Goal: Information Seeking & Learning: Learn about a topic

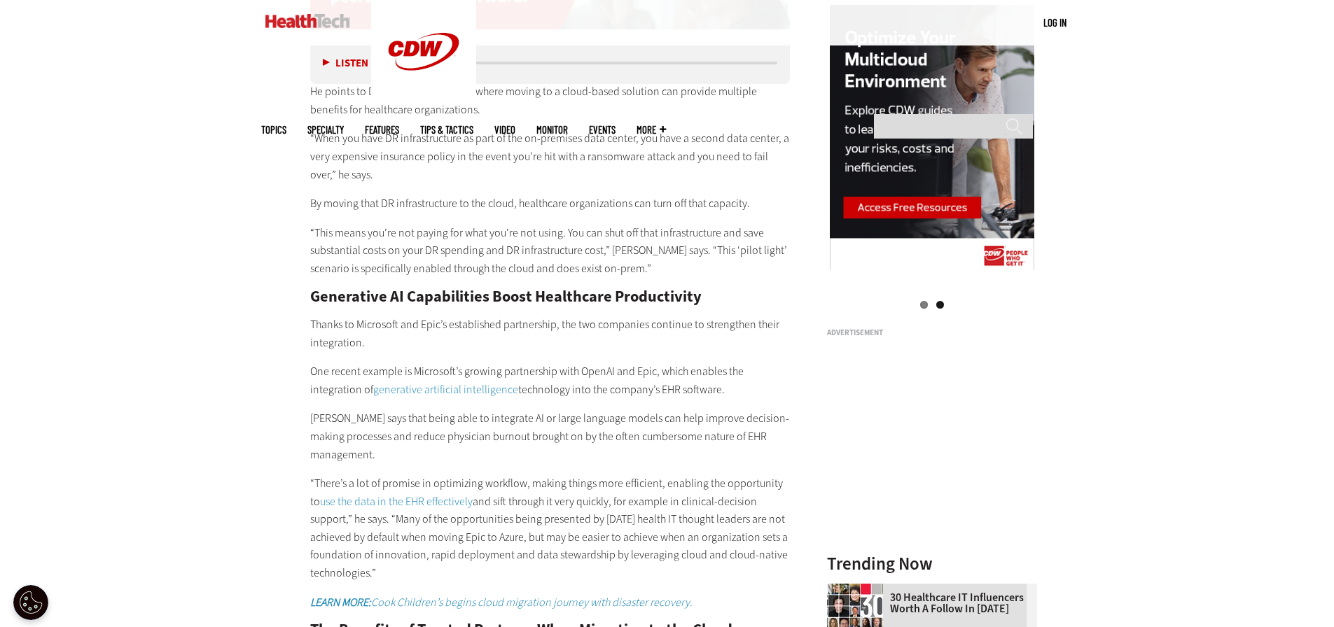
click at [441, 289] on h2 "Generative AI Capabilities Boost Healthcare Productivity" at bounding box center [550, 296] width 480 height 15
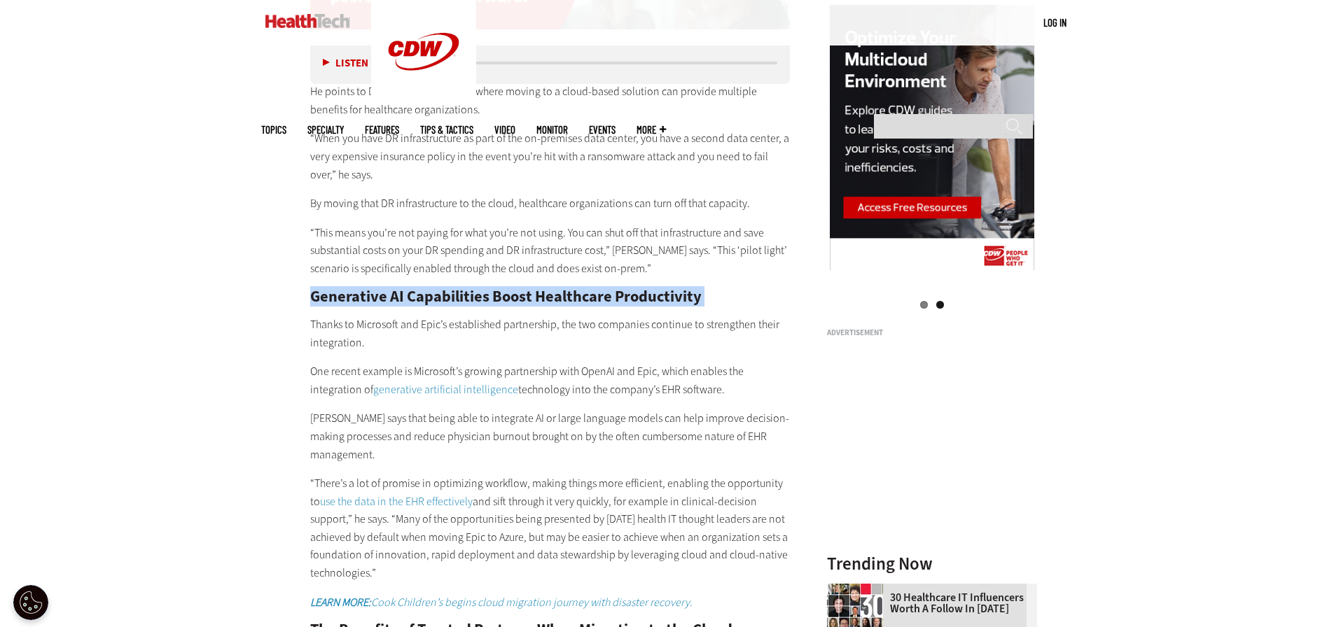
click at [441, 289] on h2 "Generative AI Capabilities Boost Healthcare Productivity" at bounding box center [550, 296] width 480 height 15
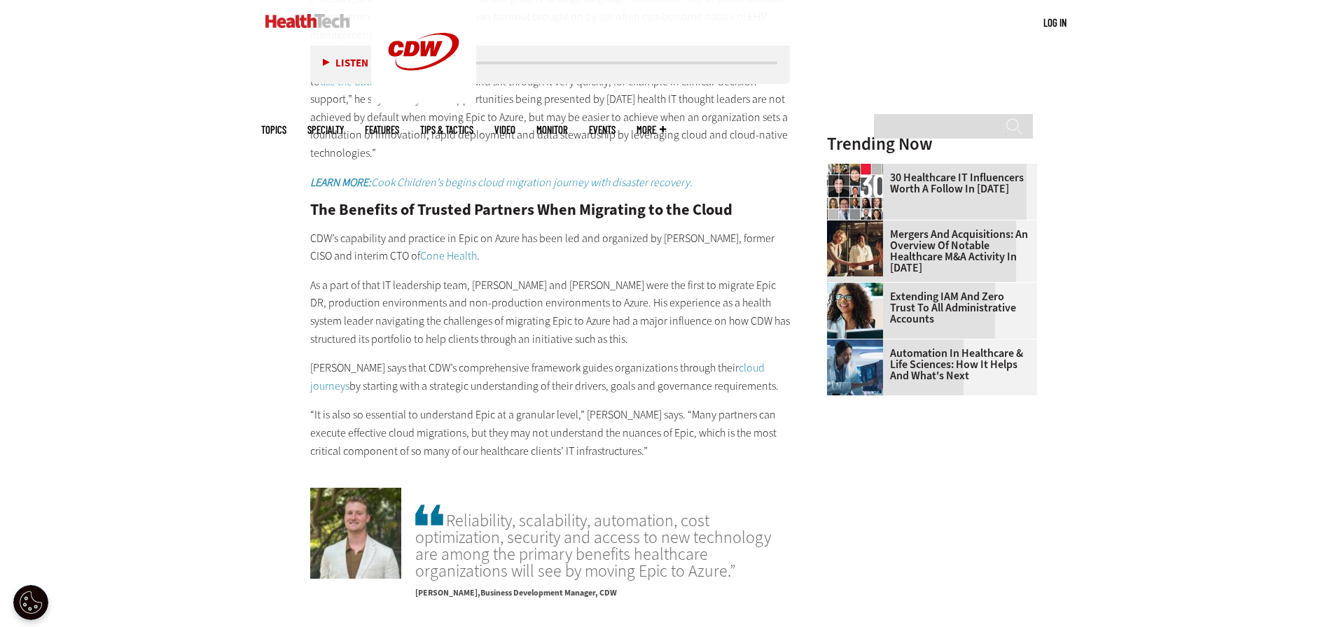
scroll to position [2031, 0]
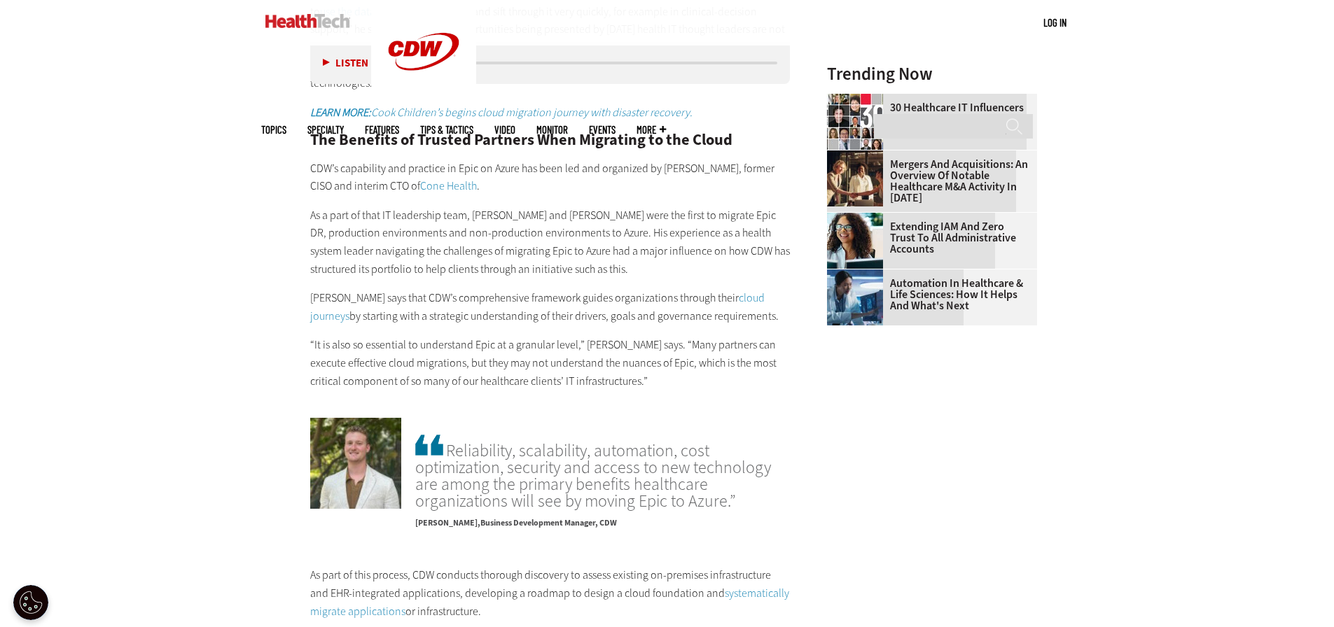
click at [497, 132] on h2 "The Benefits of Trusted Partners When Migrating to the Cloud" at bounding box center [550, 139] width 480 height 15
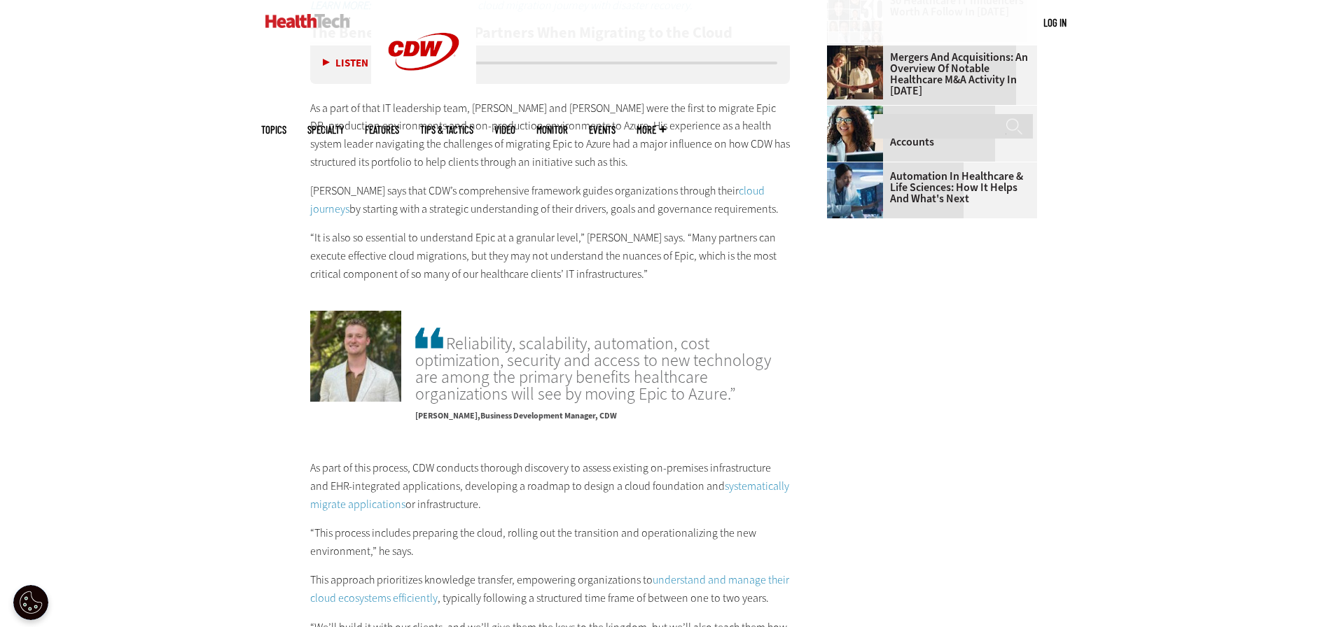
scroll to position [2171, 0]
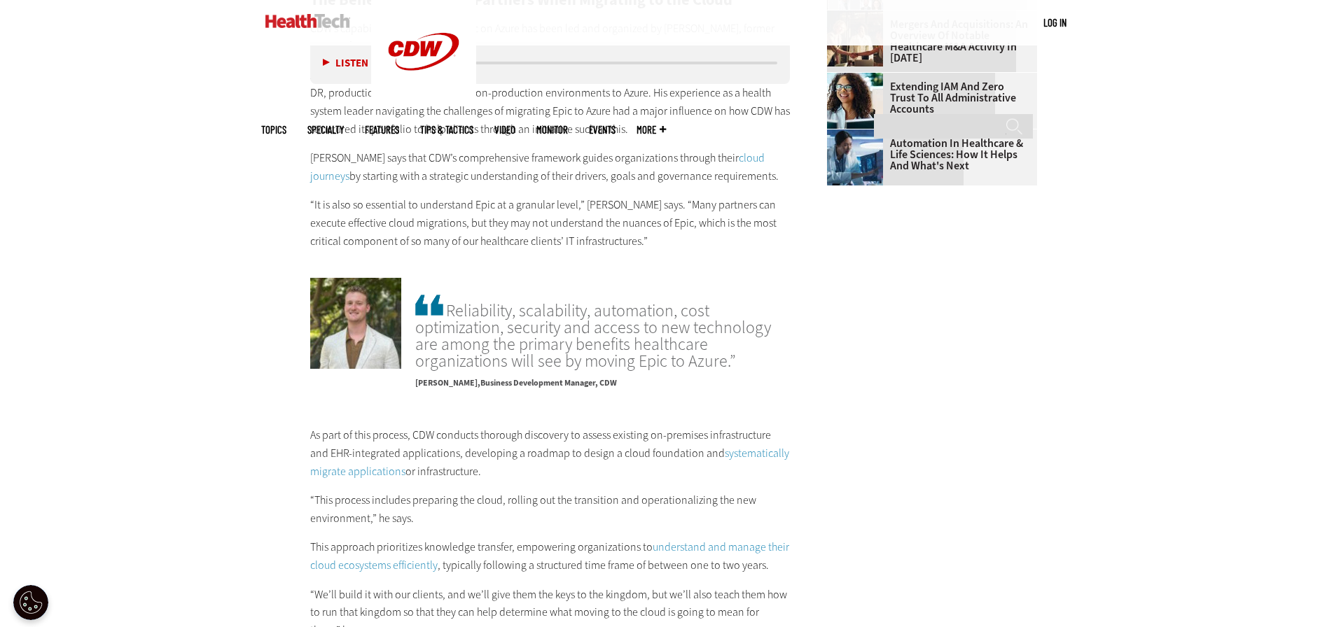
click at [508, 300] on span "Reliability, scalability, automation, cost optimization, security and access to…" at bounding box center [602, 331] width 375 height 78
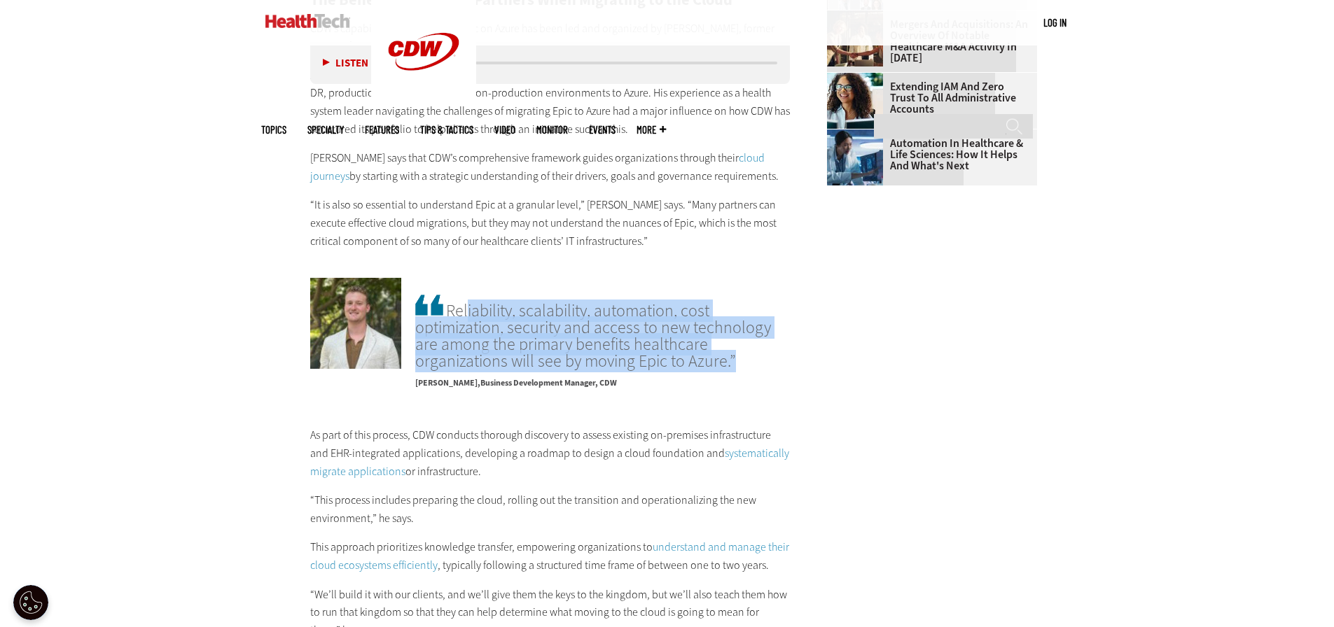
click at [508, 300] on span "Reliability, scalability, automation, cost optimization, security and access to…" at bounding box center [602, 331] width 375 height 78
click at [504, 293] on span "Reliability, scalability, automation, cost optimization, security and access to…" at bounding box center [602, 331] width 375 height 78
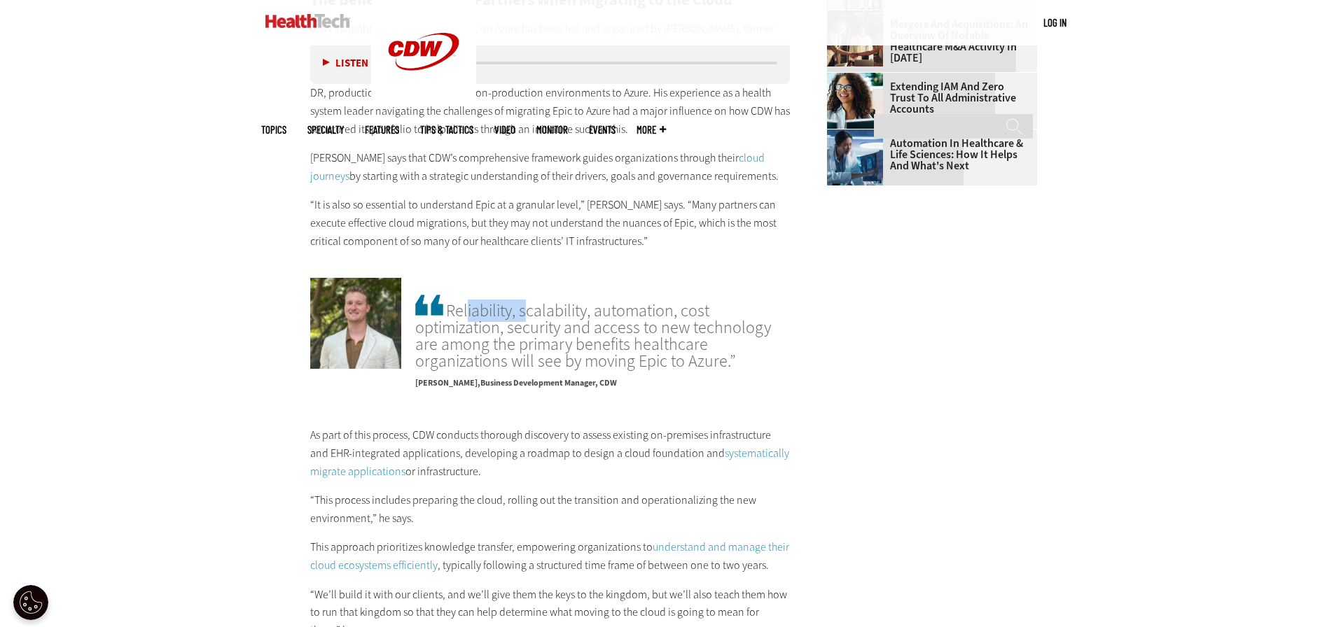
click at [504, 293] on span "Reliability, scalability, automation, cost optimization, security and access to…" at bounding box center [602, 331] width 375 height 78
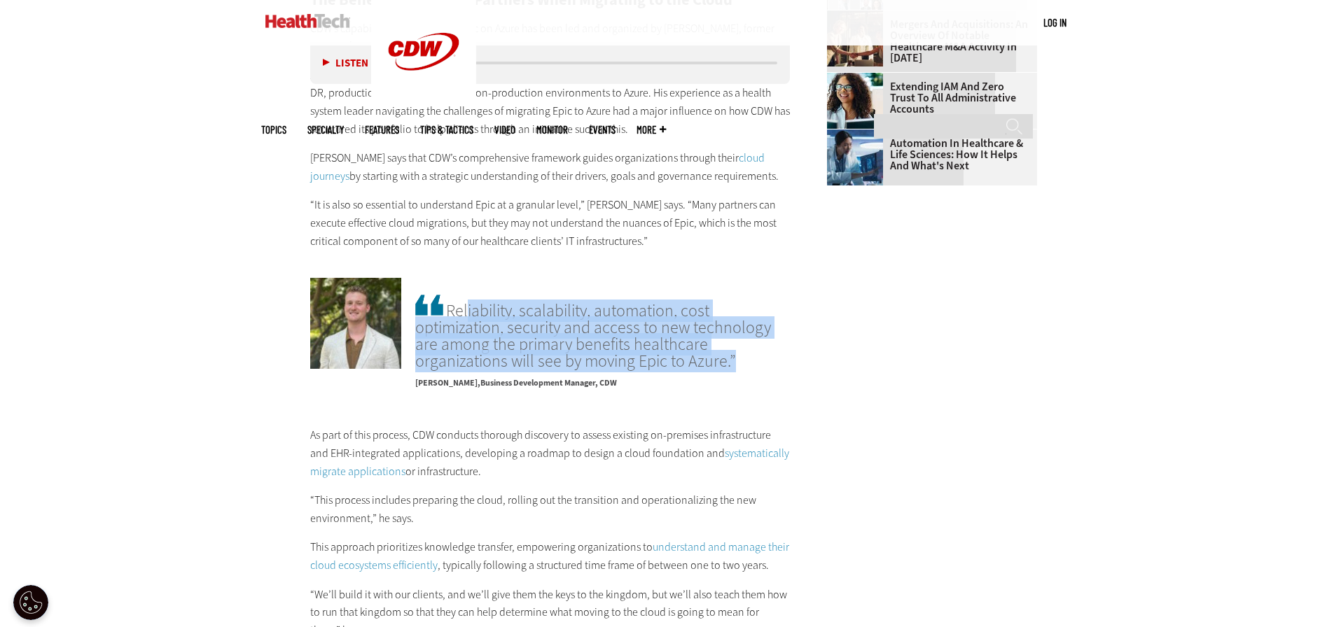
click at [504, 293] on span "Reliability, scalability, automation, cost optimization, security and access to…" at bounding box center [602, 331] width 375 height 78
click at [504, 296] on span "Reliability, scalability, automation, cost optimization, security and access to…" at bounding box center [602, 331] width 375 height 78
click at [502, 293] on span "Reliability, scalability, automation, cost optimization, security and access to…" at bounding box center [602, 331] width 375 height 78
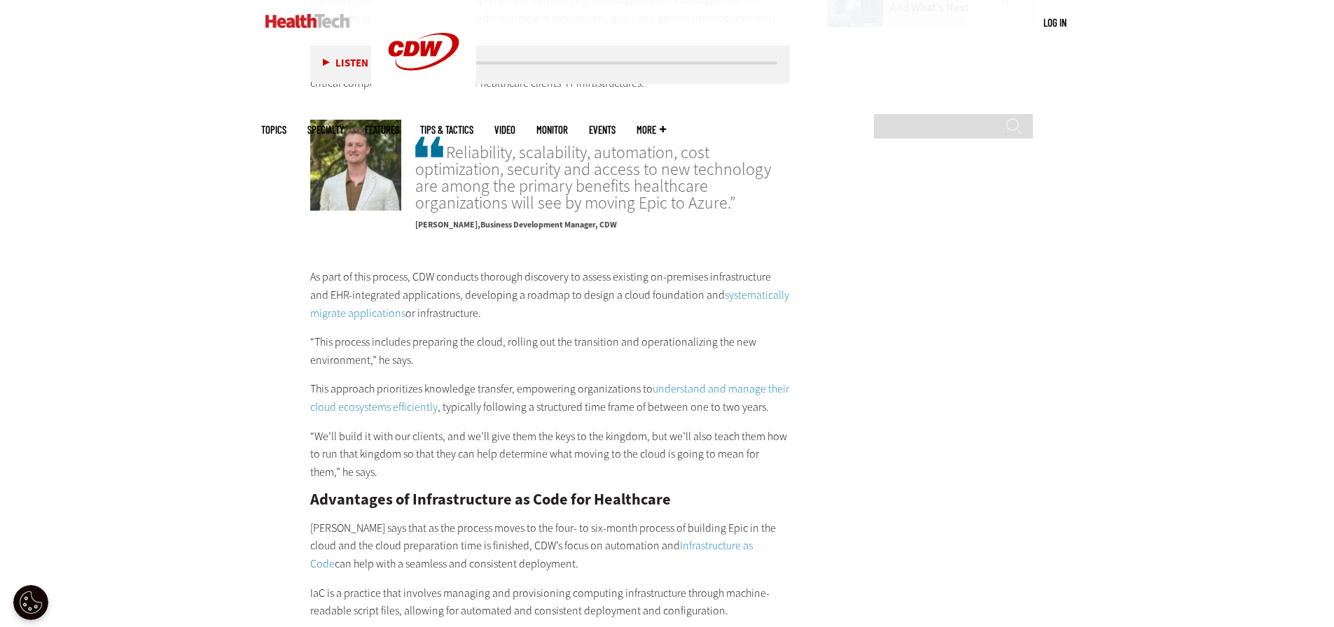
scroll to position [2451, 0]
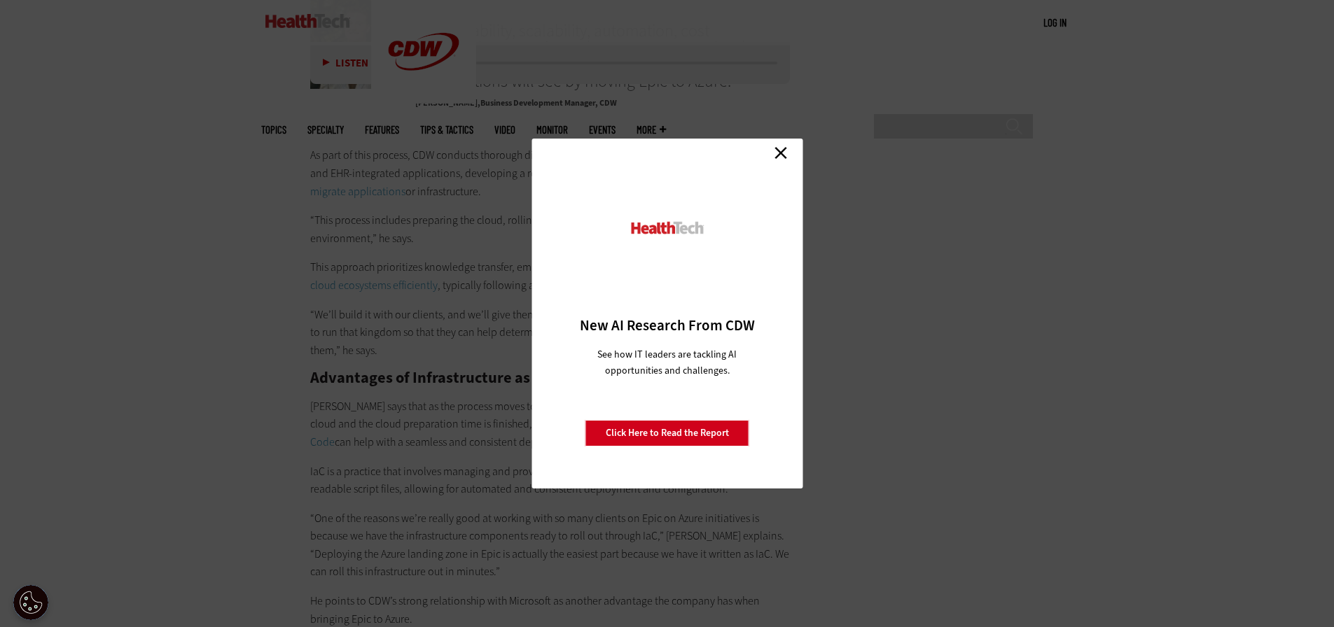
click at [789, 151] on link "Close" at bounding box center [780, 152] width 21 height 21
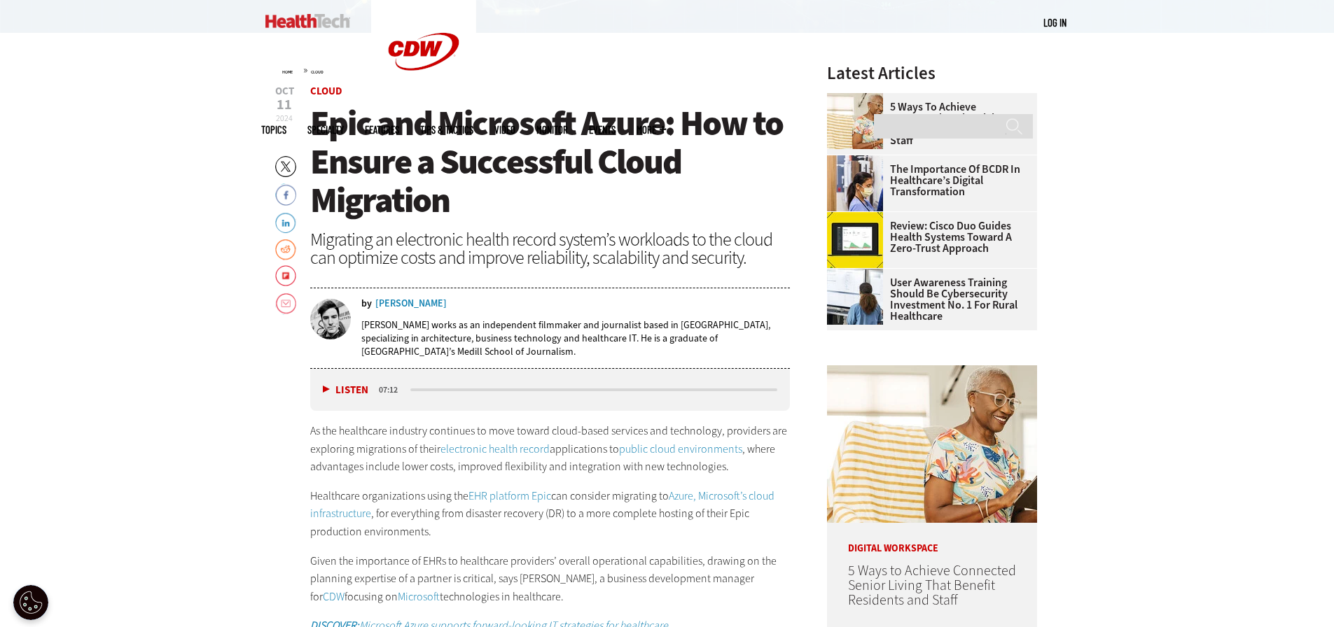
scroll to position [560, 0]
